Goal: Task Accomplishment & Management: Manage account settings

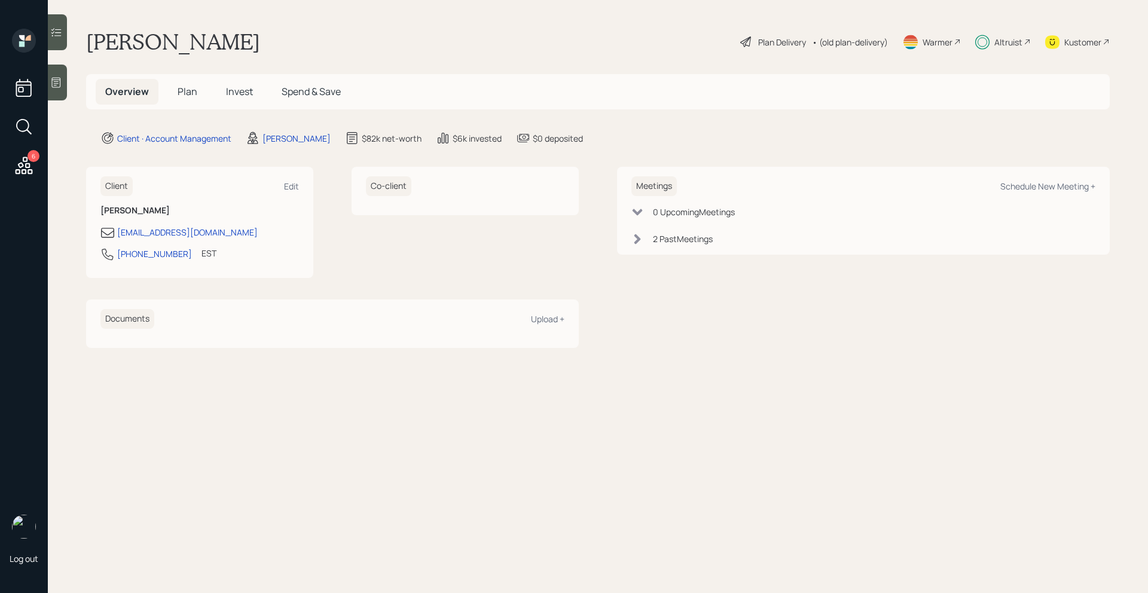
click at [746, 42] on icon at bounding box center [745, 41] width 11 height 11
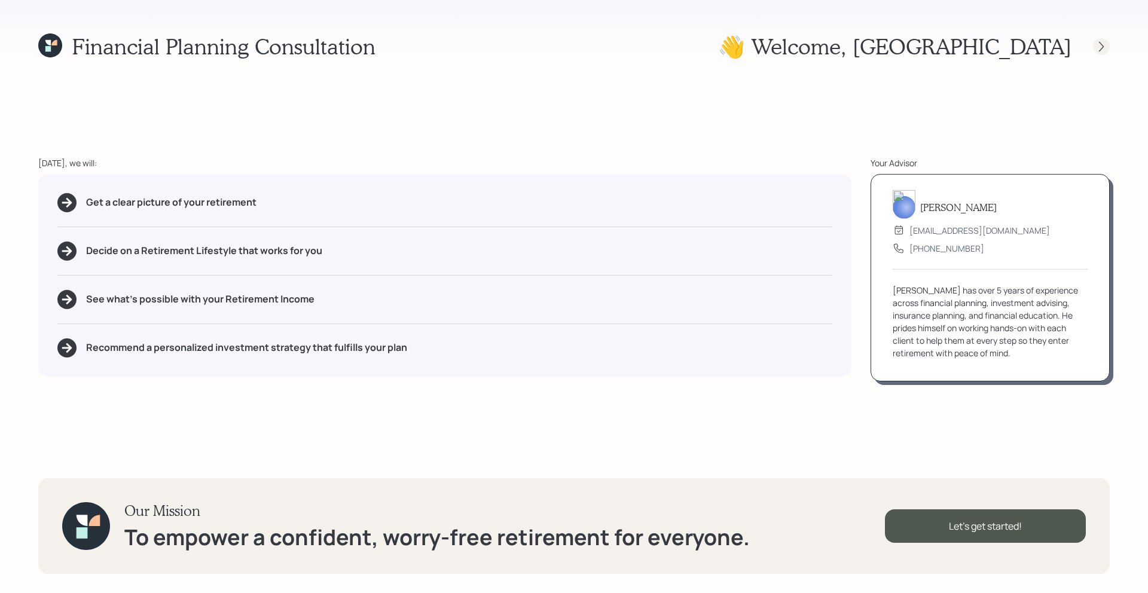
click at [1107, 51] on icon at bounding box center [1102, 47] width 12 height 12
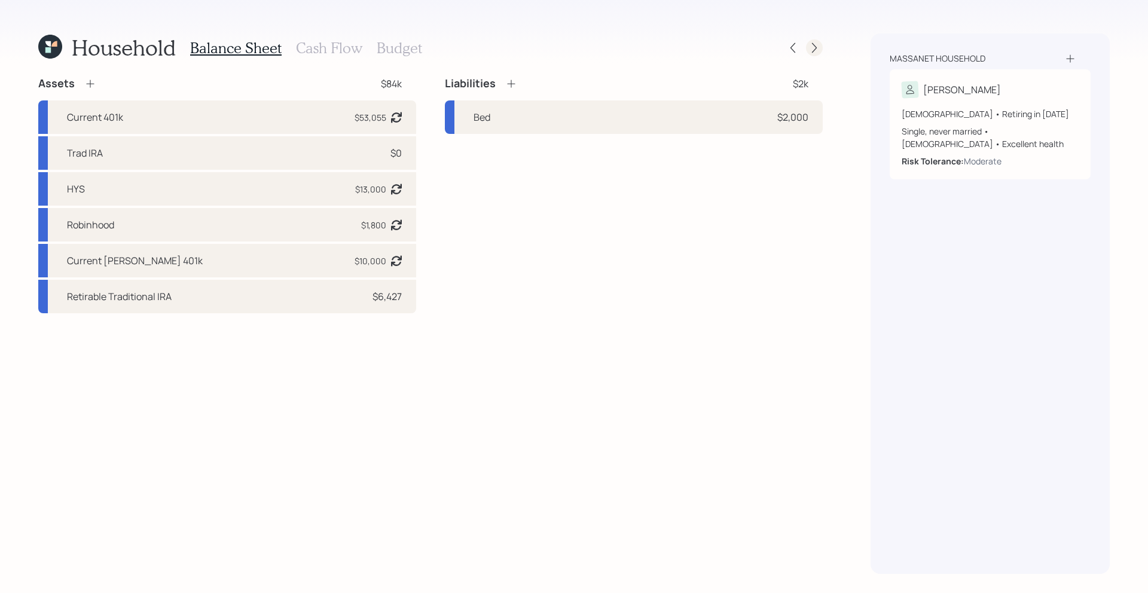
click at [811, 48] on icon at bounding box center [815, 48] width 12 height 12
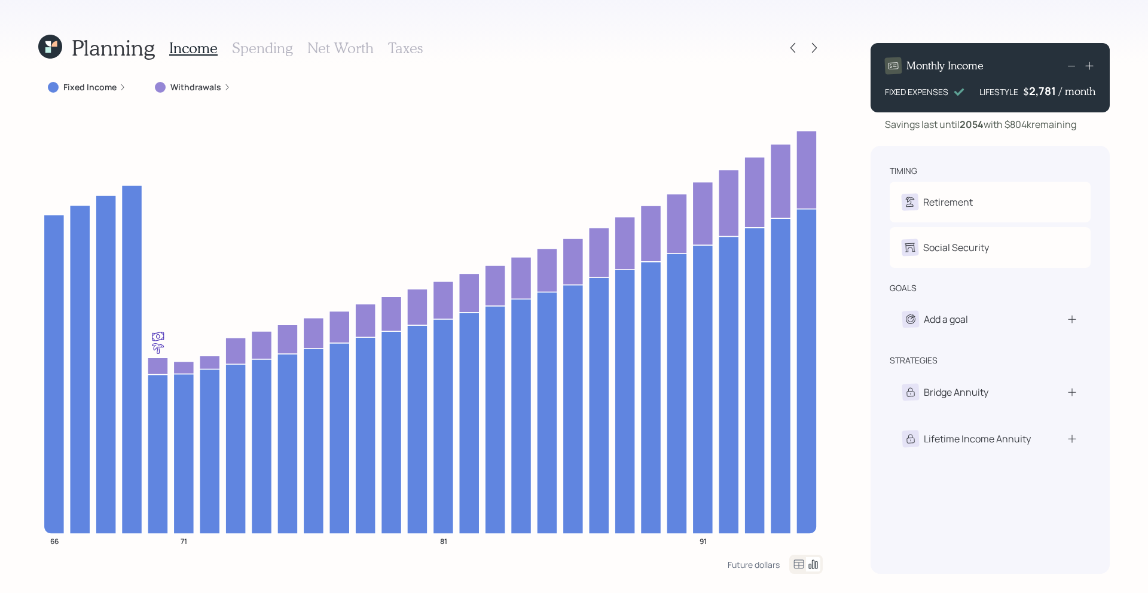
click at [37, 47] on div "Planning Income Spending Net Worth Taxes Fixed Income Withdrawals 66 71 81 91 F…" at bounding box center [574, 296] width 1148 height 593
click at [47, 47] on icon at bounding box center [50, 47] width 24 height 24
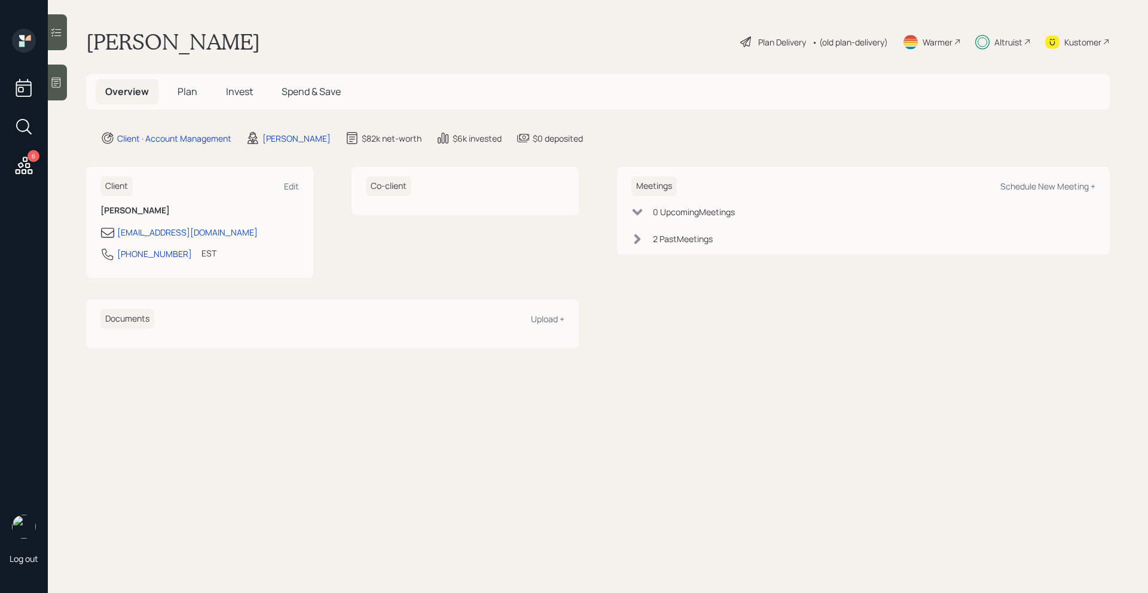
click at [181, 92] on span "Plan" at bounding box center [188, 91] width 20 height 13
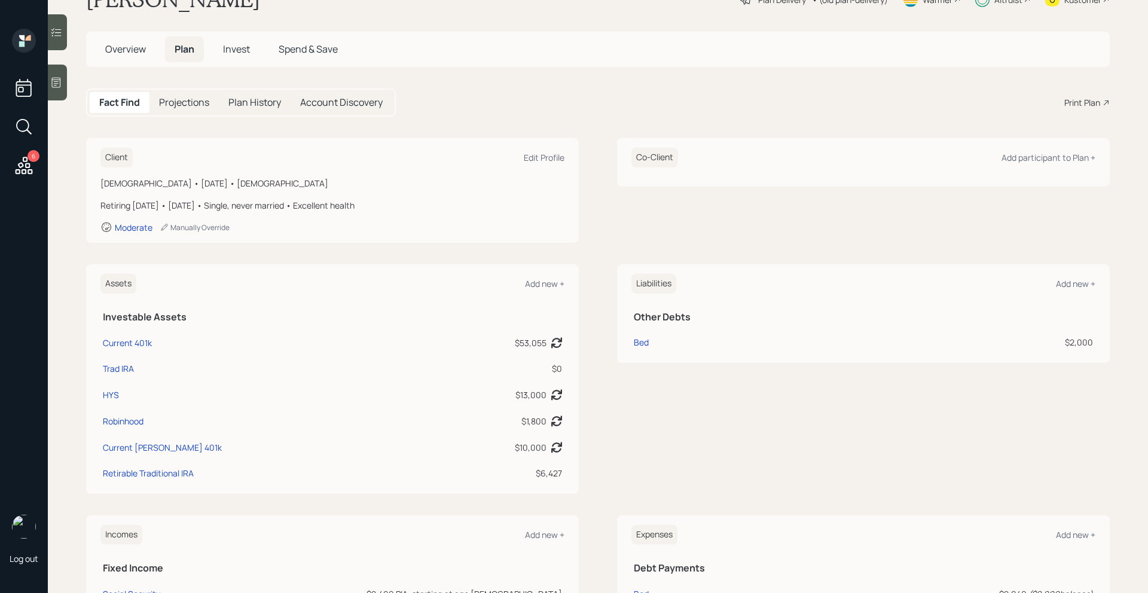
scroll to position [48, 0]
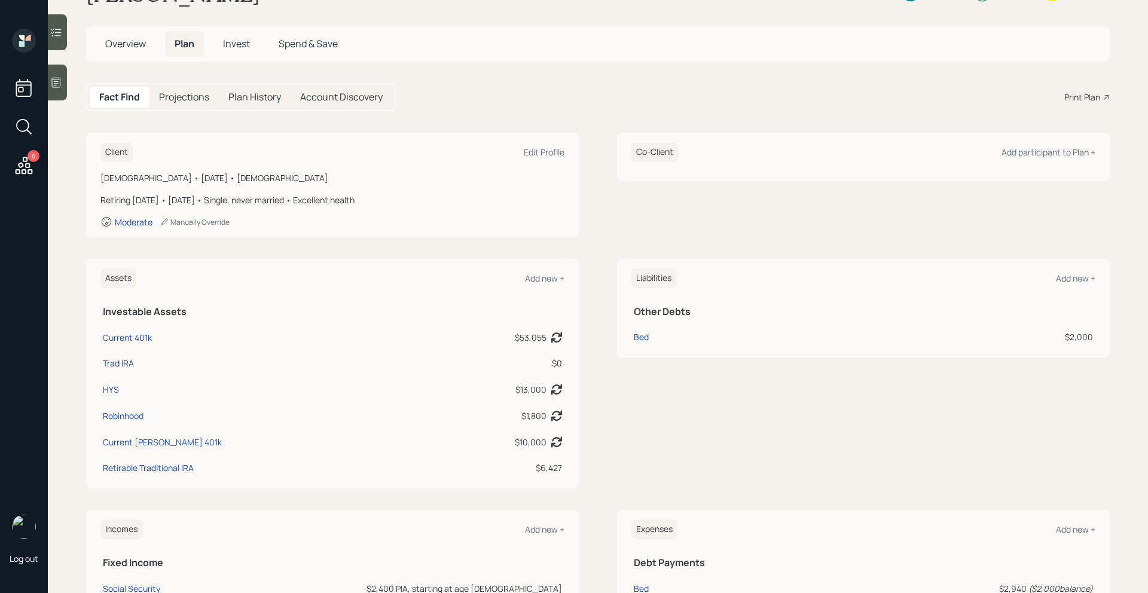
click at [124, 363] on div "Trad IRA" at bounding box center [118, 363] width 31 height 13
select select "ira"
select select "balanced"
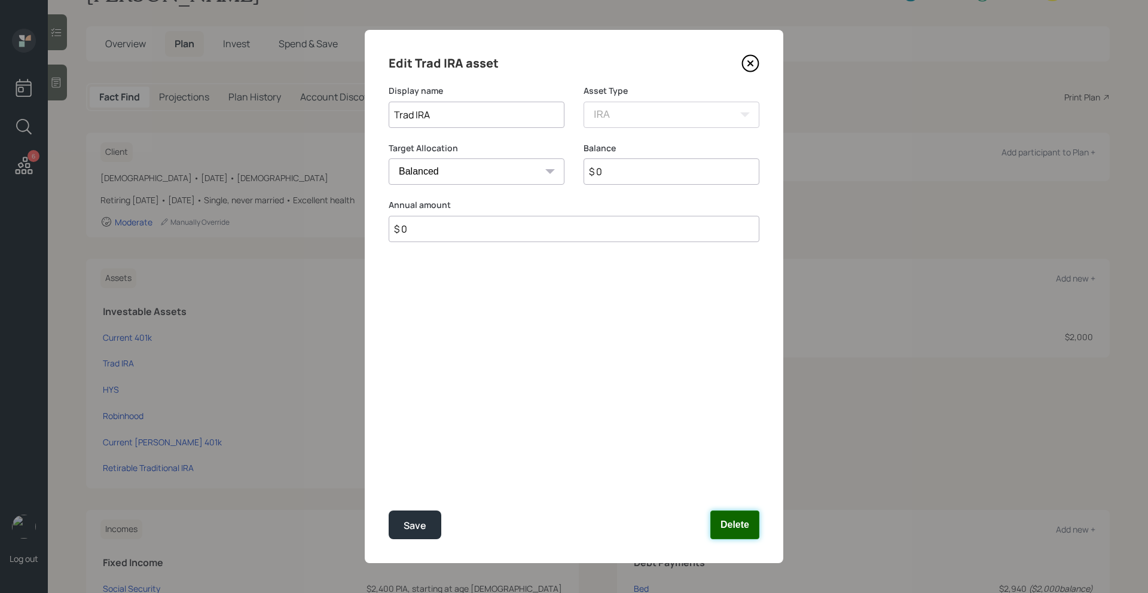
click at [727, 529] on button "Delete" at bounding box center [734, 525] width 49 height 29
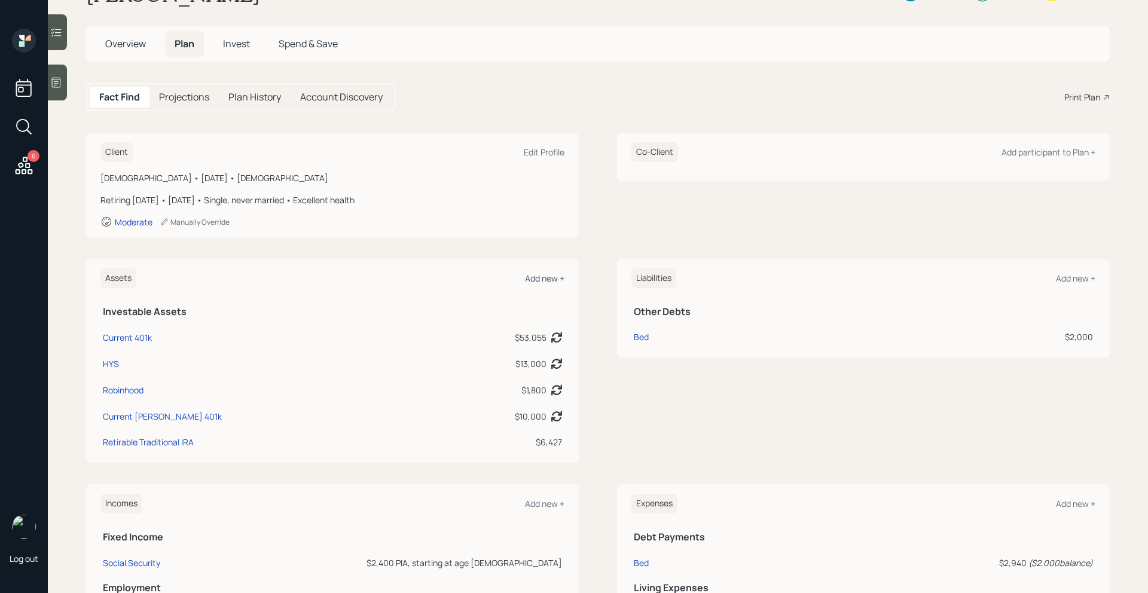
click at [549, 279] on div "Add new +" at bounding box center [544, 278] width 39 height 11
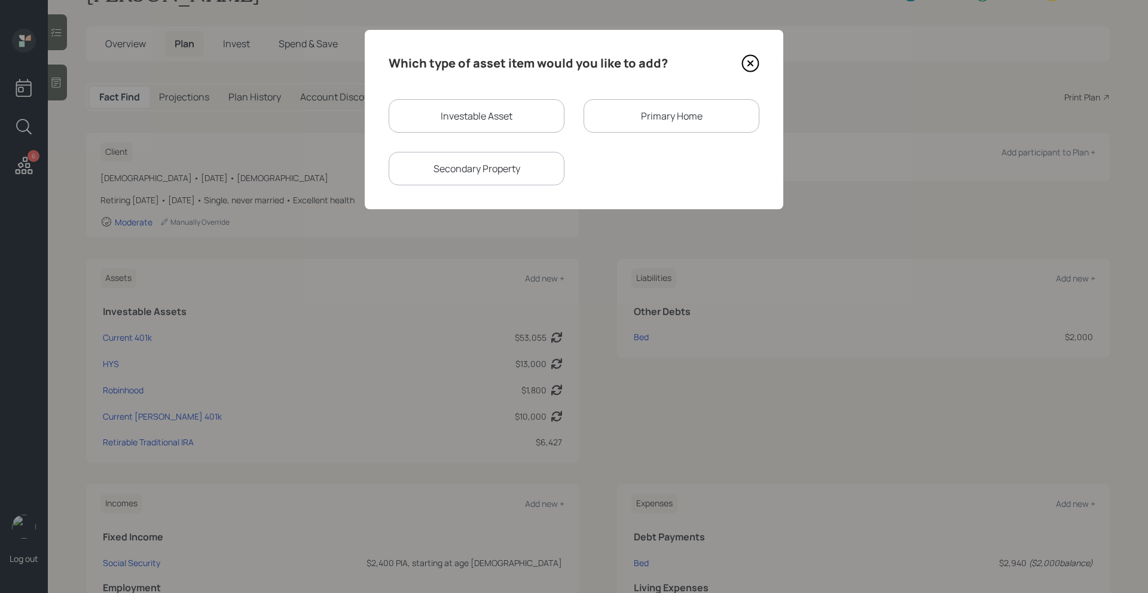
click at [517, 129] on div "Investable Asset" at bounding box center [477, 115] width 176 height 33
select select "taxable"
select select "balanced"
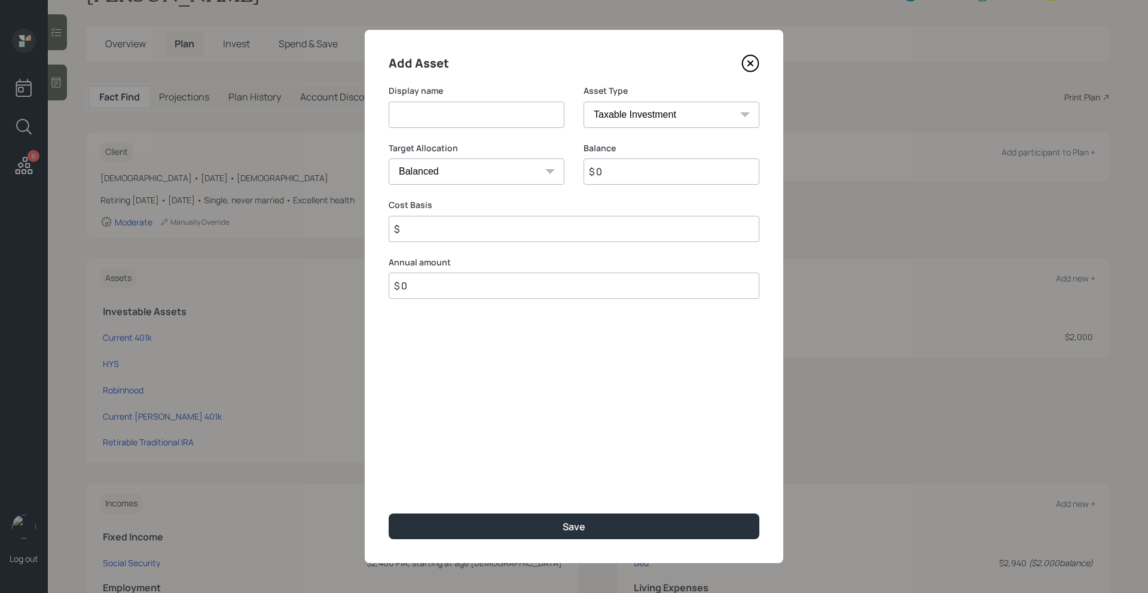
click at [517, 121] on input at bounding box center [477, 115] width 176 height 26
type input "[PERSON_NAME]"
click at [639, 109] on select "SEP [PERSON_NAME] IRA 401(k) [PERSON_NAME] 401(k) 403(b) [PERSON_NAME] 403(b) 4…" at bounding box center [672, 115] width 176 height 26
select select "ira"
click at [584, 102] on select "SEP [PERSON_NAME] IRA 401(k) [PERSON_NAME] 401(k) 403(b) [PERSON_NAME] 403(b) 4…" at bounding box center [672, 115] width 176 height 26
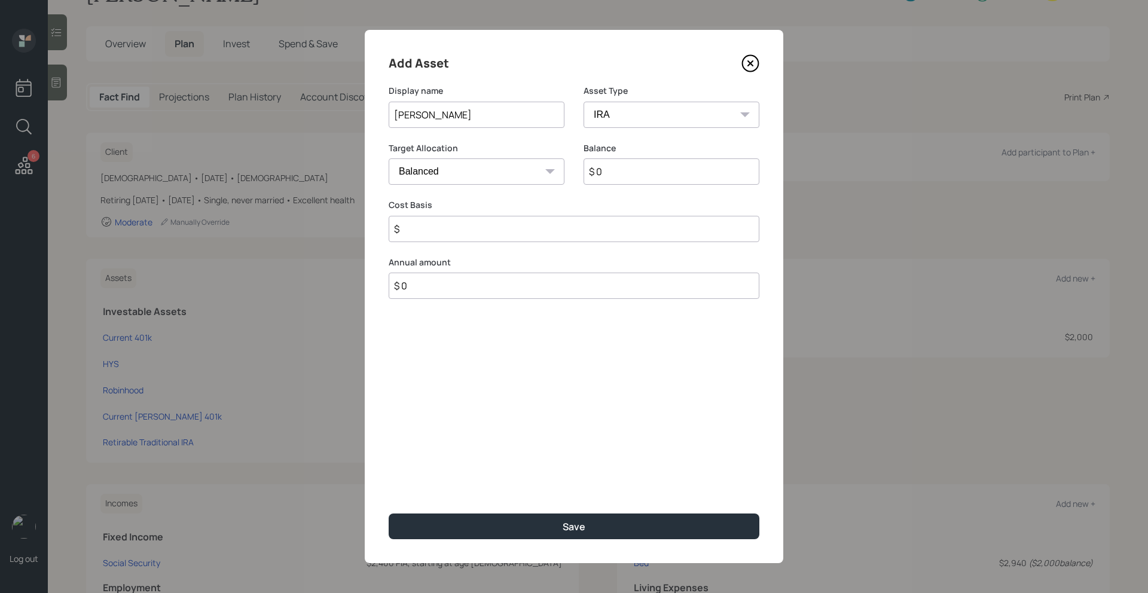
type input "$"
click at [632, 172] on input "$ 0" at bounding box center [672, 171] width 176 height 26
type input "$ 3,800"
click at [624, 233] on input "$" at bounding box center [574, 229] width 371 height 26
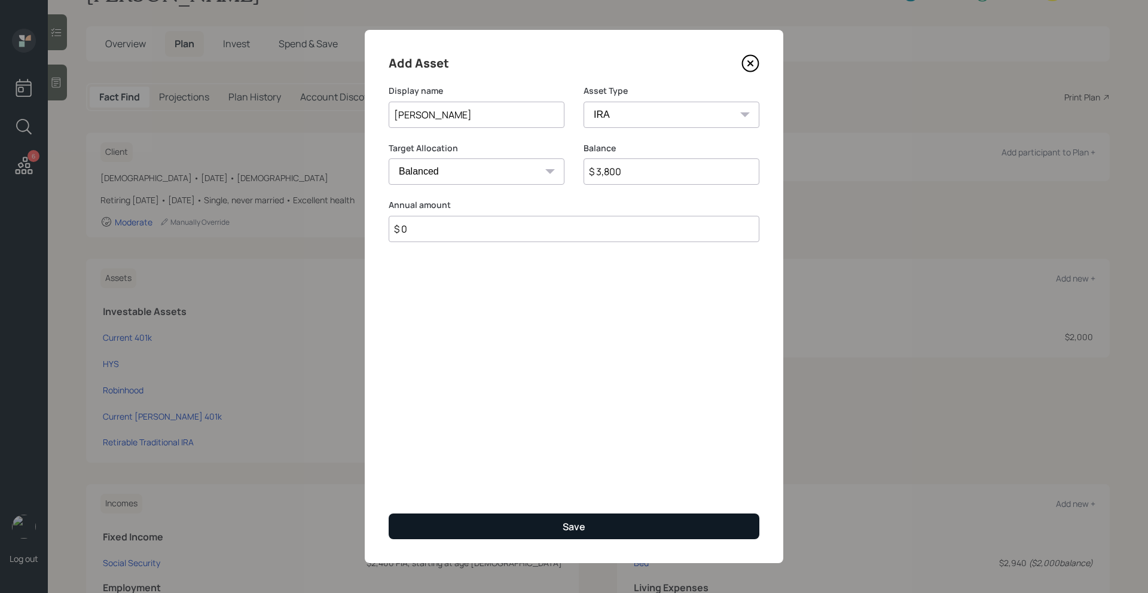
type input "$ 0"
click at [566, 518] on button "Save" at bounding box center [574, 527] width 371 height 26
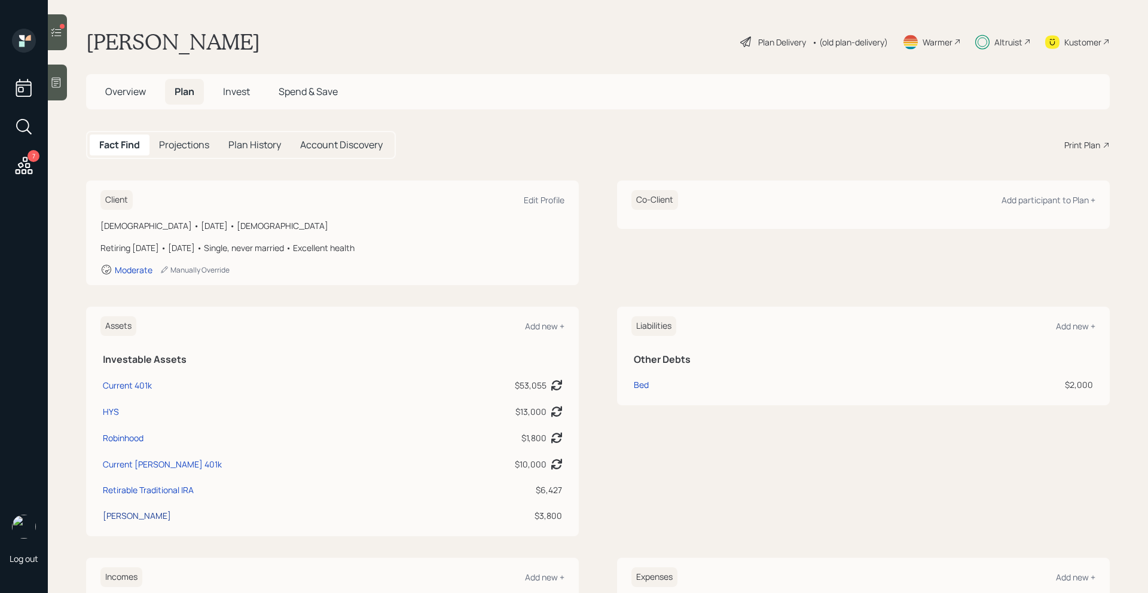
click at [141, 517] on div "[PERSON_NAME]" at bounding box center [137, 516] width 68 height 13
select select "ira"
select select "balanced"
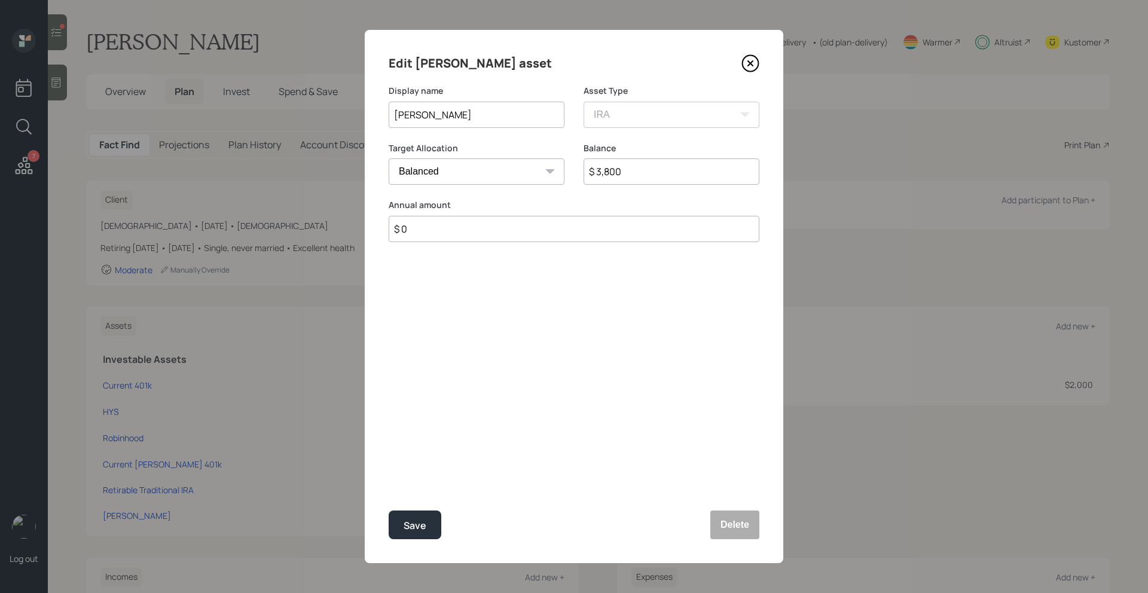
click at [646, 170] on input "$ 3,800" at bounding box center [672, 171] width 176 height 26
type input "$ 3,500"
click at [412, 531] on div "Save" at bounding box center [415, 526] width 23 height 16
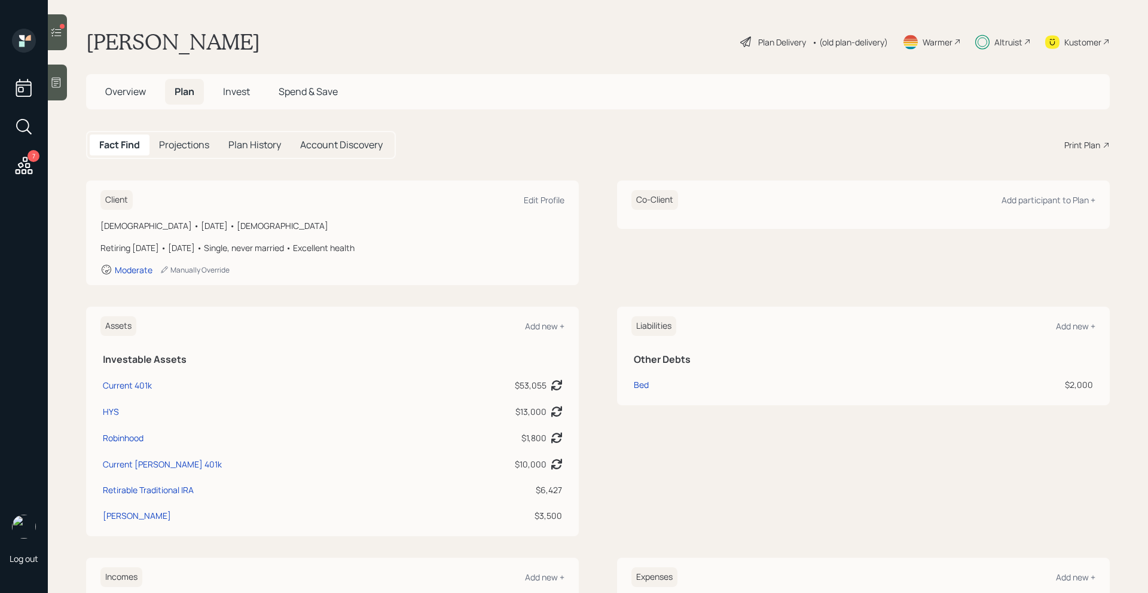
click at [67, 35] on main "[PERSON_NAME] Plan Delivery • (old plan-delivery) Warmer Altruist Kustomer Over…" at bounding box center [598, 296] width 1100 height 593
click at [63, 36] on div at bounding box center [57, 32] width 19 height 36
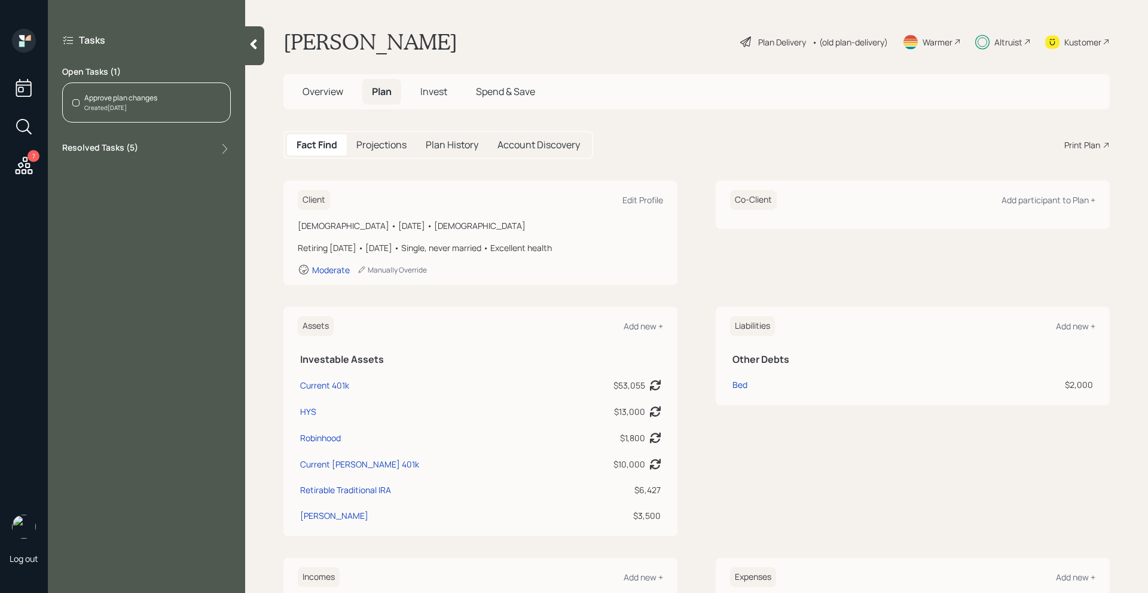
click at [163, 114] on div "Approve plan changes Created Today" at bounding box center [146, 103] width 169 height 40
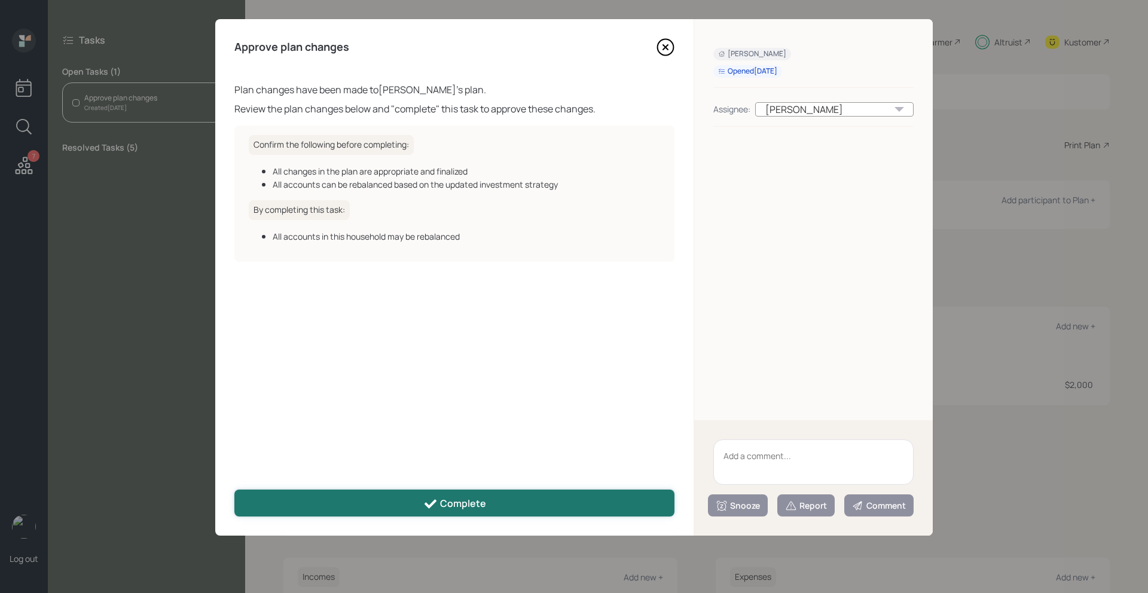
click at [352, 505] on button "Complete" at bounding box center [454, 503] width 440 height 27
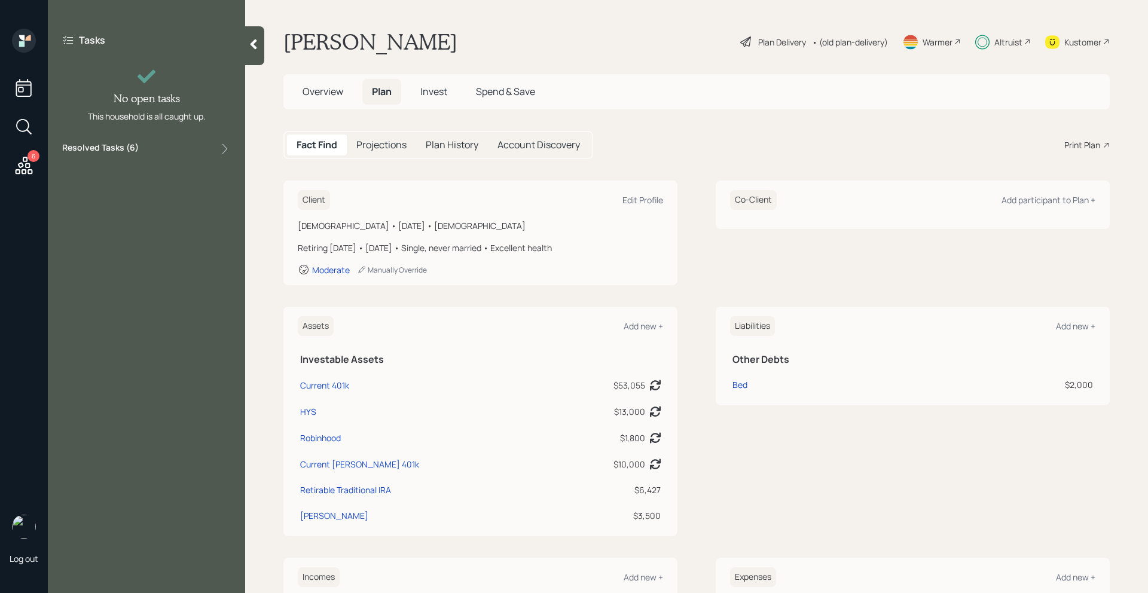
click at [258, 40] on icon at bounding box center [254, 44] width 12 height 12
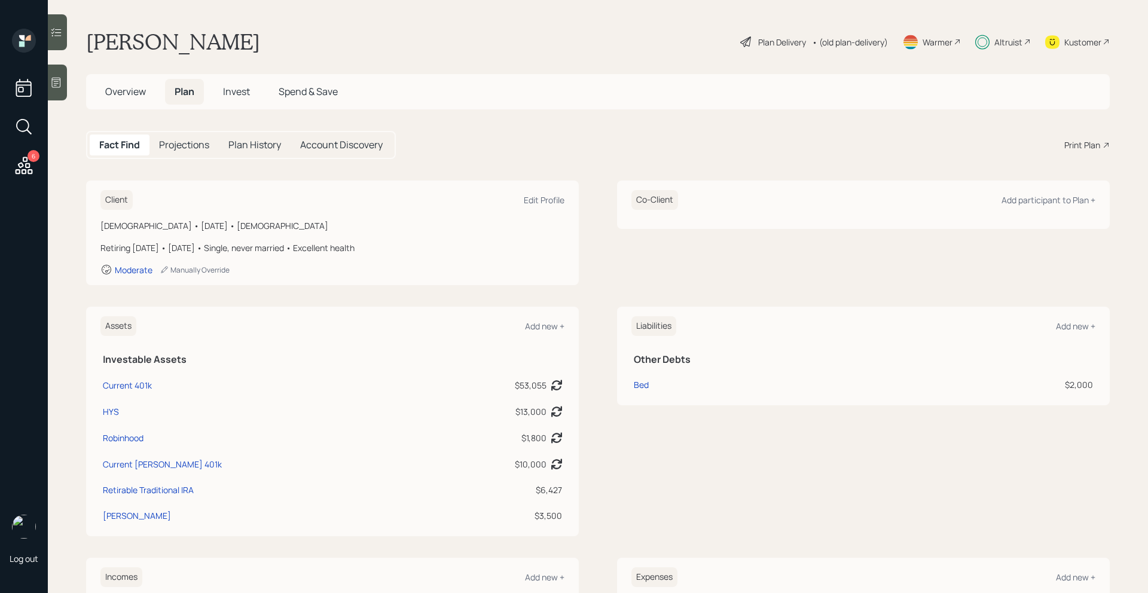
click at [243, 79] on h5 "Invest" at bounding box center [237, 92] width 46 height 26
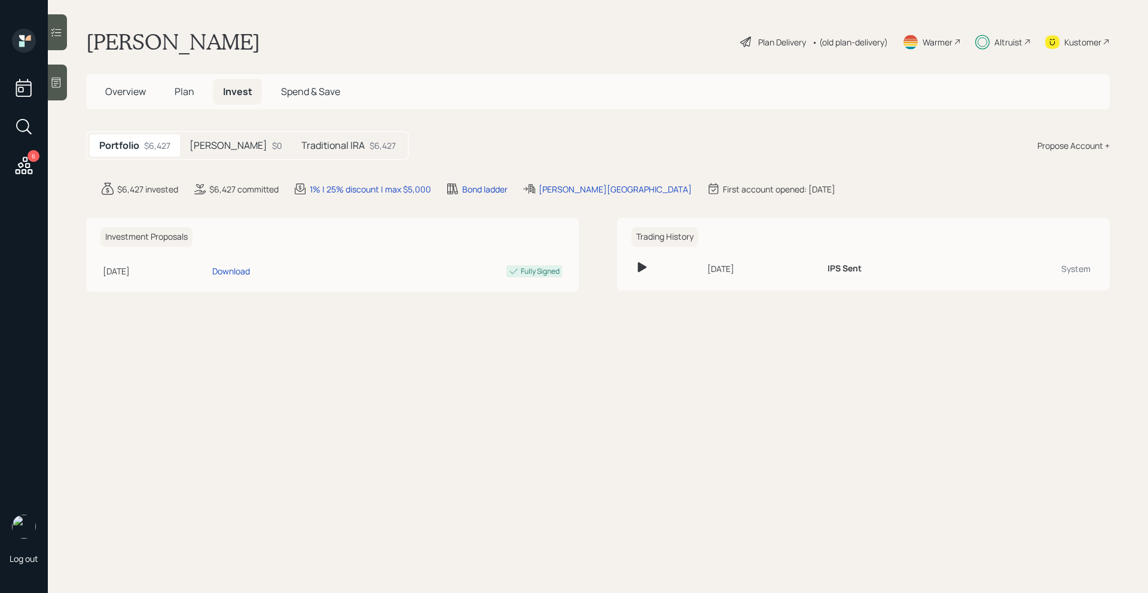
click at [301, 148] on h5 "Traditional IRA" at bounding box center [332, 145] width 63 height 11
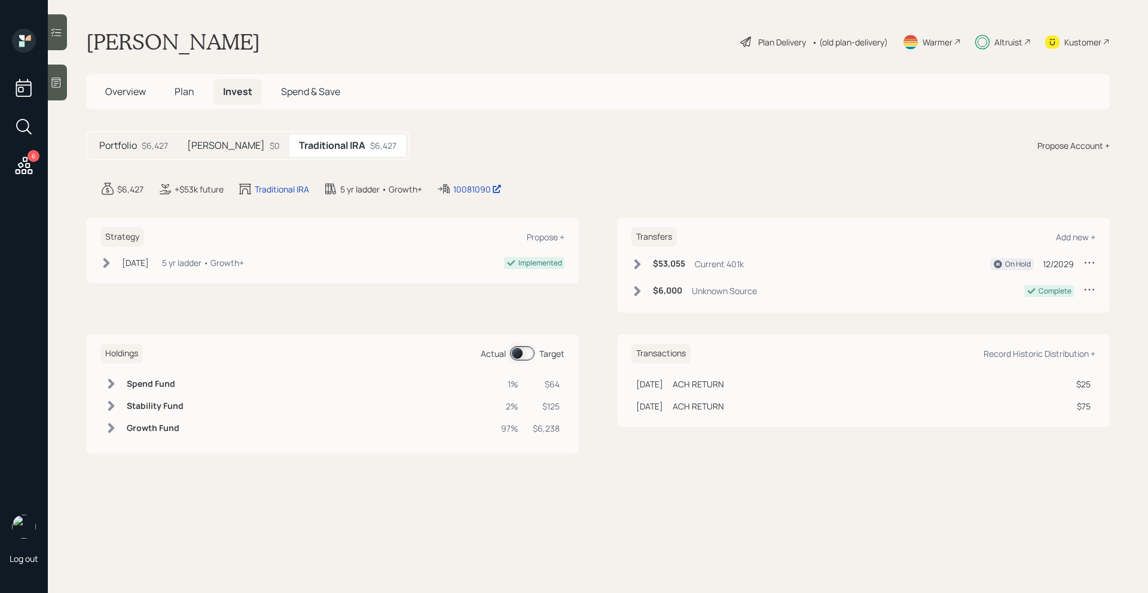
click at [147, 154] on div "Portfolio $6,427" at bounding box center [134, 146] width 88 height 22
